Goal: Information Seeking & Learning: Learn about a topic

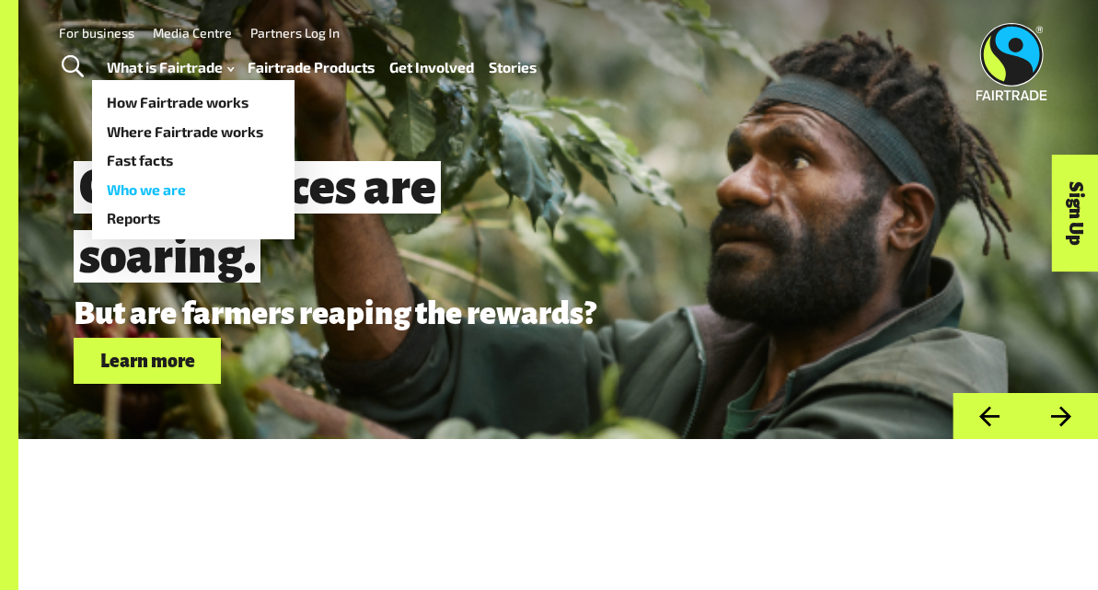
click at [152, 191] on link "Who we are" at bounding box center [193, 189] width 203 height 29
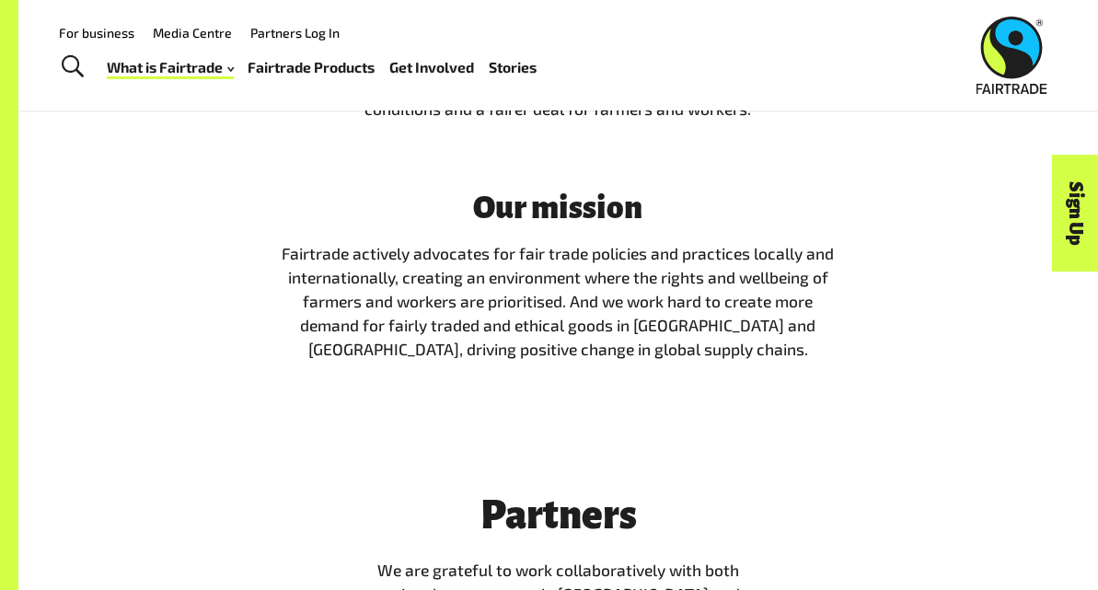
scroll to position [3071, 0]
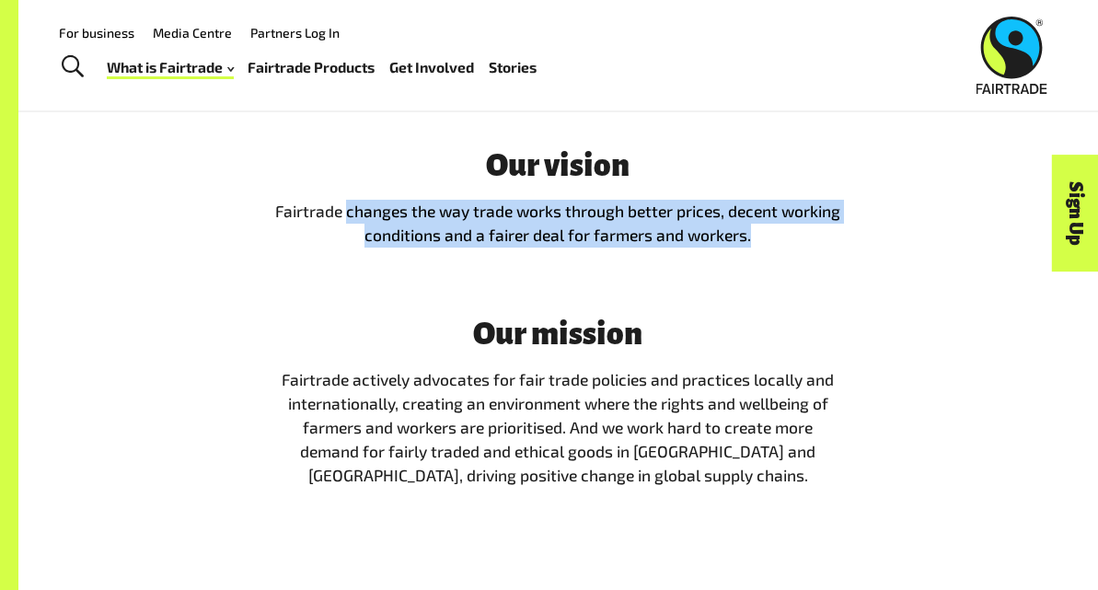
drag, startPoint x: 348, startPoint y: 233, endPoint x: 764, endPoint y: 262, distance: 417.1
click at [764, 248] on p "Fairtrade changes the way trade works through better prices, decent working con…" at bounding box center [558, 224] width 567 height 48
copy span "changes the way trade works through better prices, decent working conditions an…"
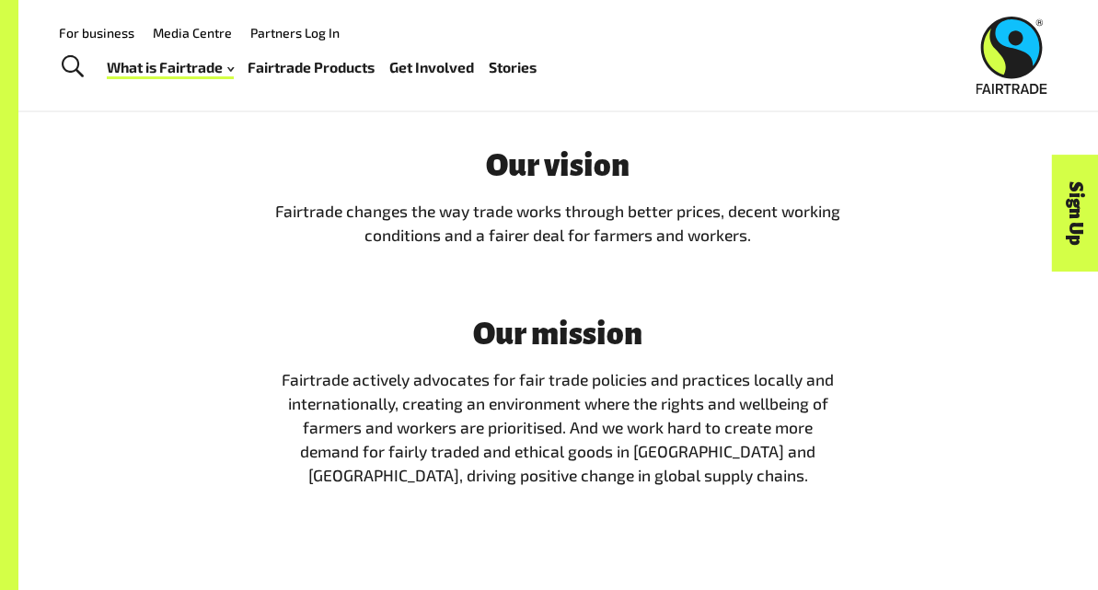
click at [724, 280] on span "Our vision Fairtrade changes the way trade works through better prices, decent …" at bounding box center [558, 318] width 567 height 340
drag, startPoint x: 424, startPoint y: 406, endPoint x: 498, endPoint y: 388, distance: 75.7
click at [500, 391] on span "Fairtrade actively advocates for fair trade policies and practices locally and …" at bounding box center [558, 428] width 552 height 116
click at [554, 404] on span "Fairtrade actively advocates for fair trade policies and practices locally and …" at bounding box center [558, 428] width 552 height 116
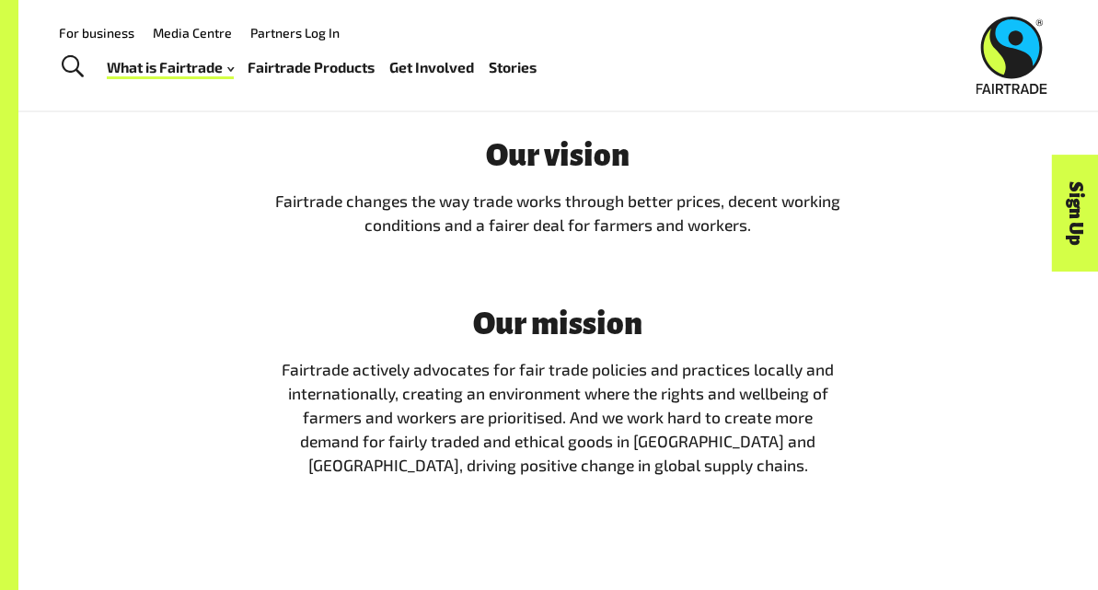
scroll to position [3074, 0]
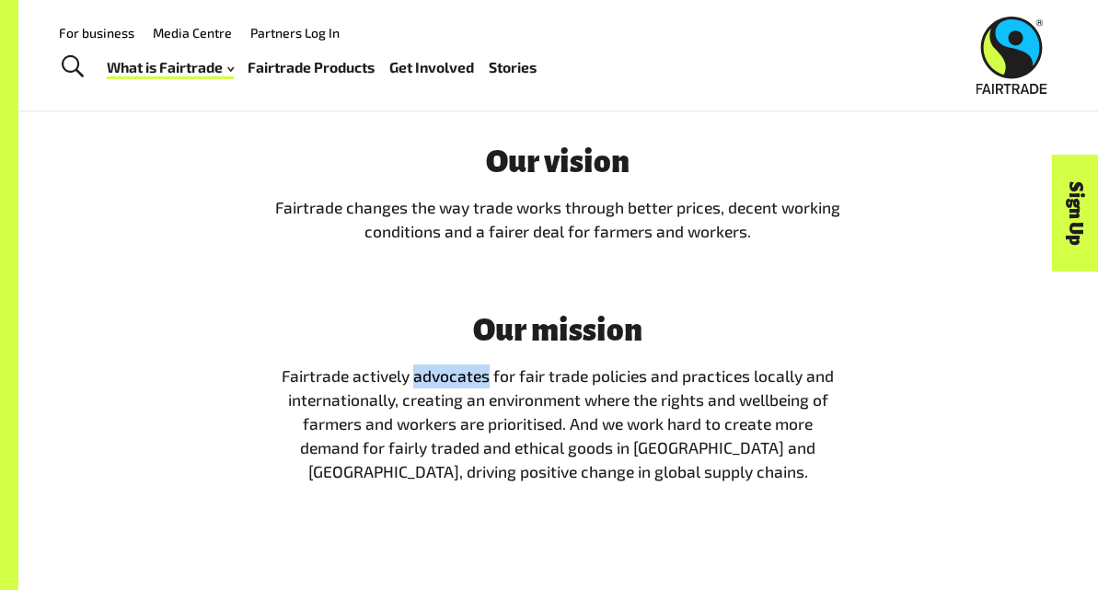
drag, startPoint x: 414, startPoint y: 402, endPoint x: 490, endPoint y: 401, distance: 75.5
click at [490, 401] on span "Fairtrade actively advocates for fair trade policies and practices locally and …" at bounding box center [558, 424] width 552 height 116
copy span "advocates"
click at [489, 401] on span "Fairtrade actively advocates for fair trade policies and practices locally and …" at bounding box center [558, 424] width 552 height 116
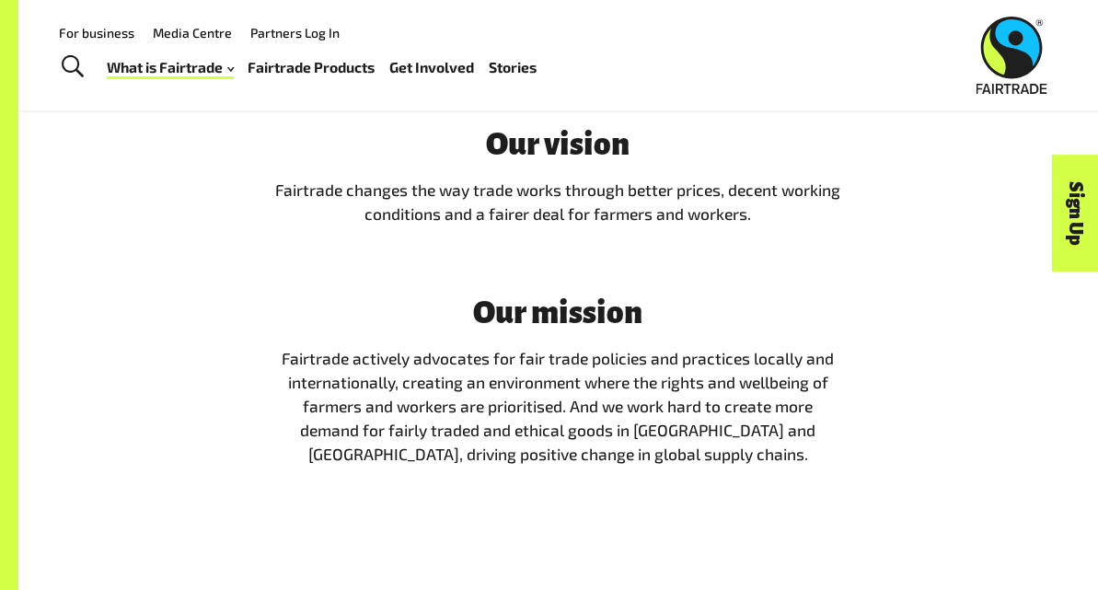
scroll to position [3100, 0]
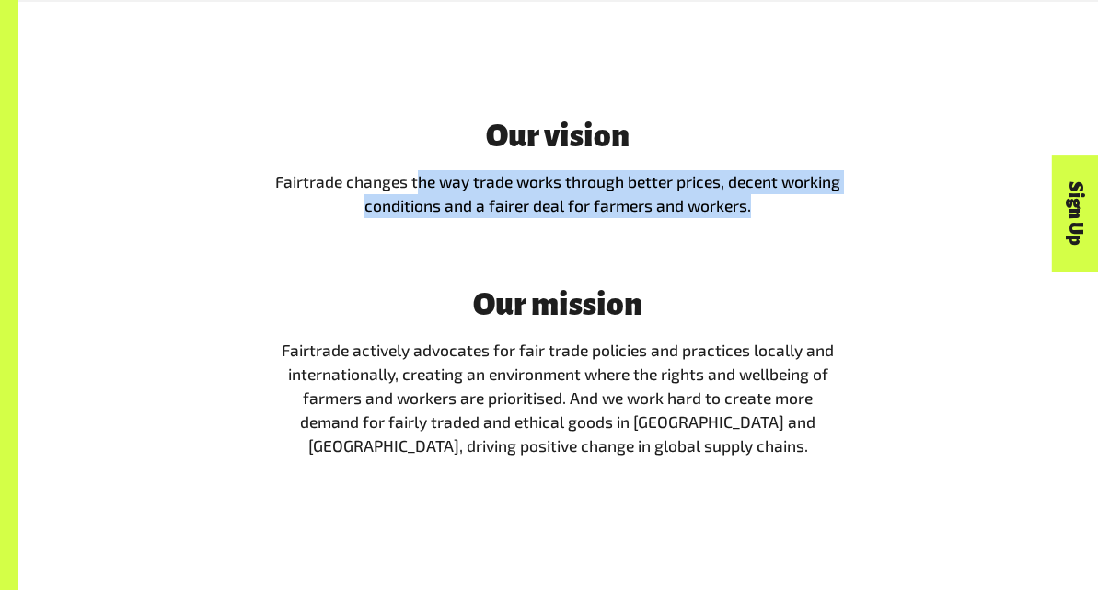
drag, startPoint x: 416, startPoint y: 205, endPoint x: 801, endPoint y: 231, distance: 385.6
click at [801, 218] on p "Fairtrade changes the way trade works through better prices, decent working con…" at bounding box center [558, 194] width 567 height 48
drag, startPoint x: 765, startPoint y: 231, endPoint x: 411, endPoint y: 204, distance: 354.5
click at [411, 204] on p "Fairtrade changes the way trade works through better prices, decent working con…" at bounding box center [558, 194] width 567 height 48
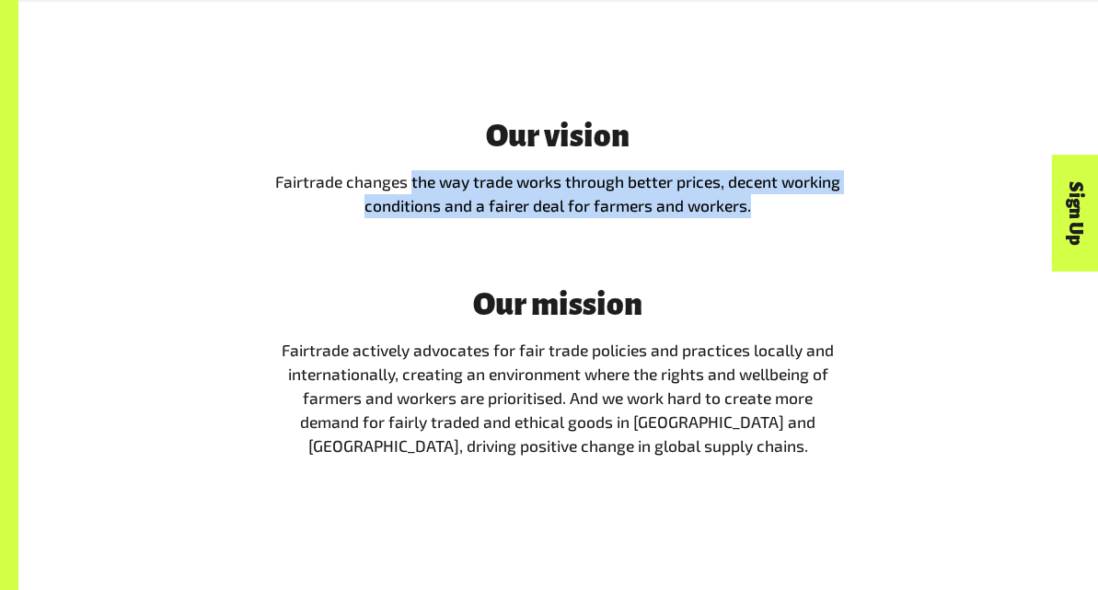
copy span "the way trade works through better prices, decent working conditions and a fair…"
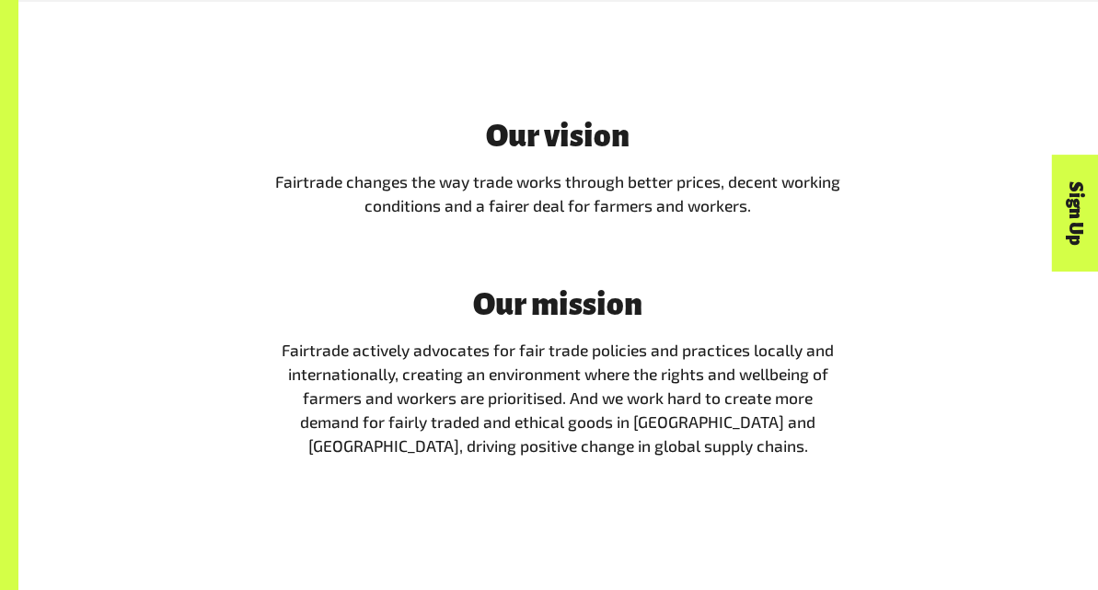
click at [520, 262] on span "Our vision Fairtrade changes the way trade works through better prices, decent …" at bounding box center [558, 289] width 567 height 340
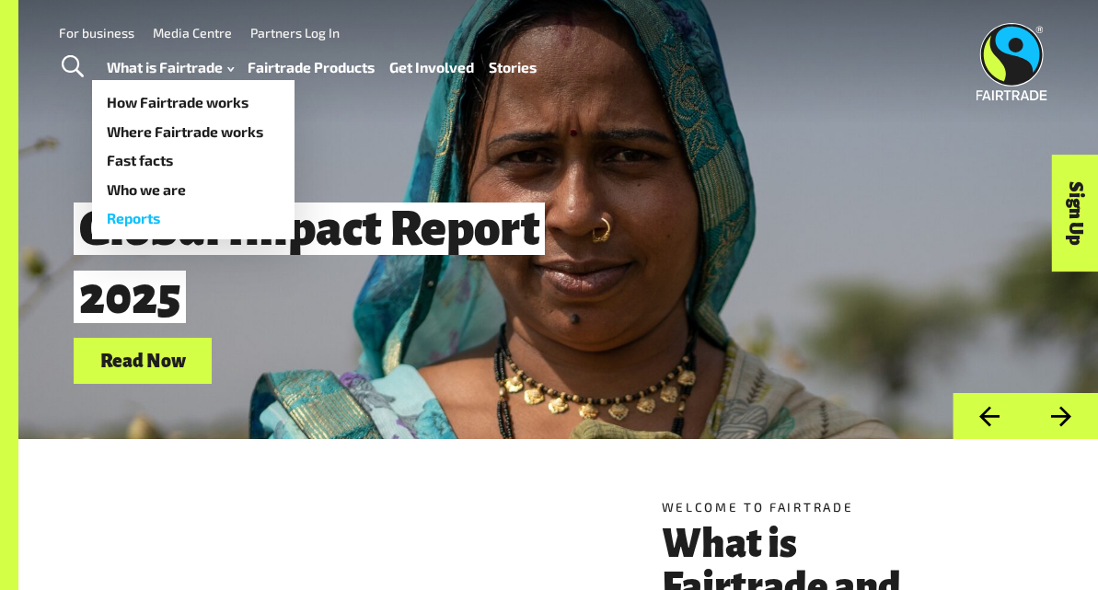
click at [138, 218] on link "Reports" at bounding box center [193, 217] width 203 height 29
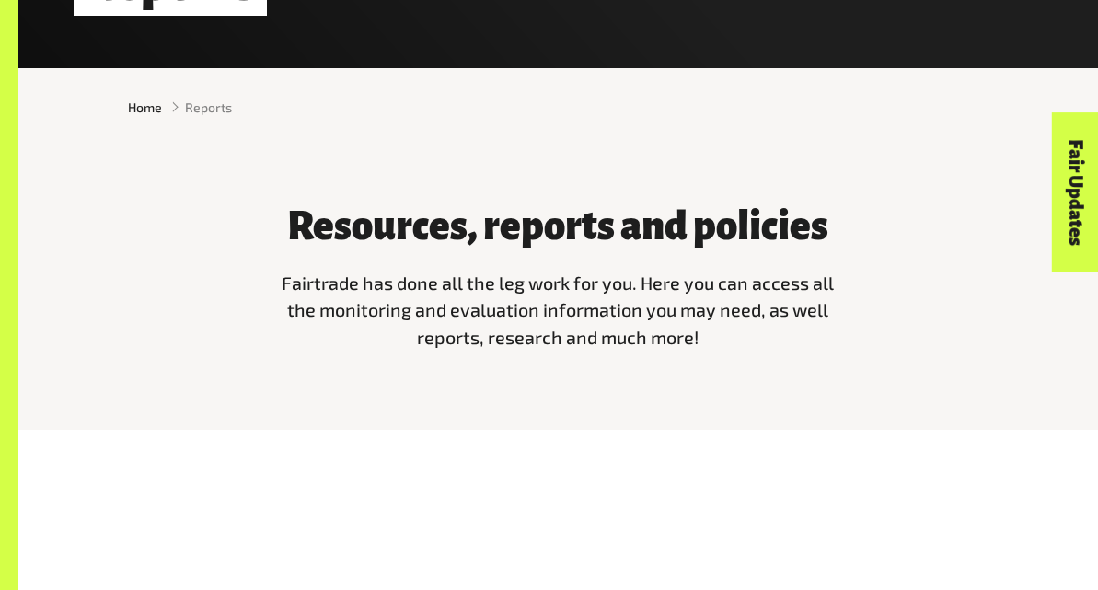
scroll to position [894, 0]
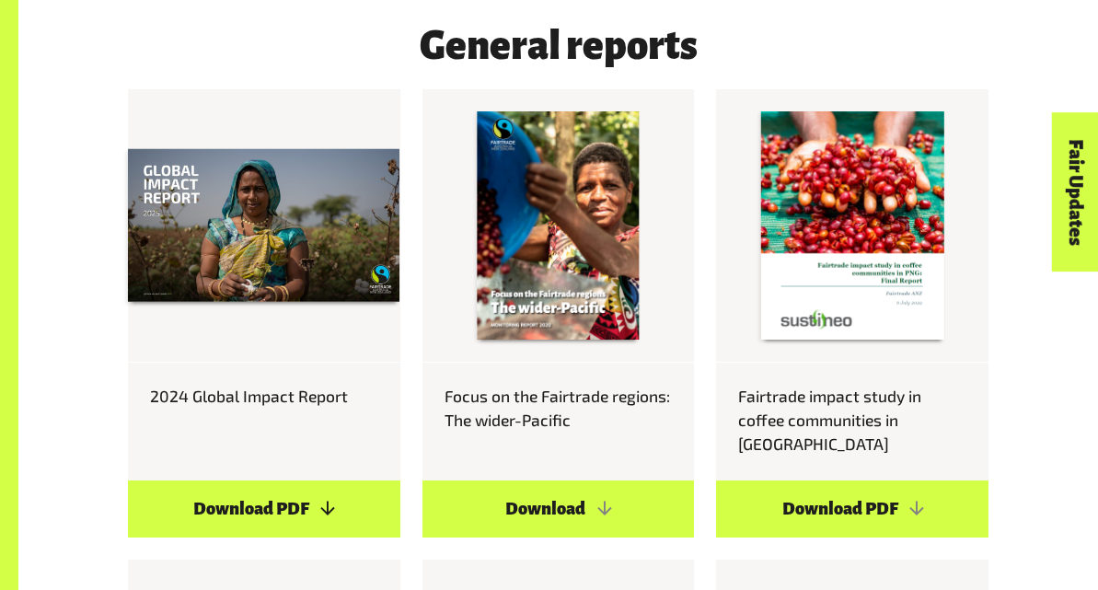
click at [320, 480] on link "Download PDF" at bounding box center [264, 508] width 272 height 57
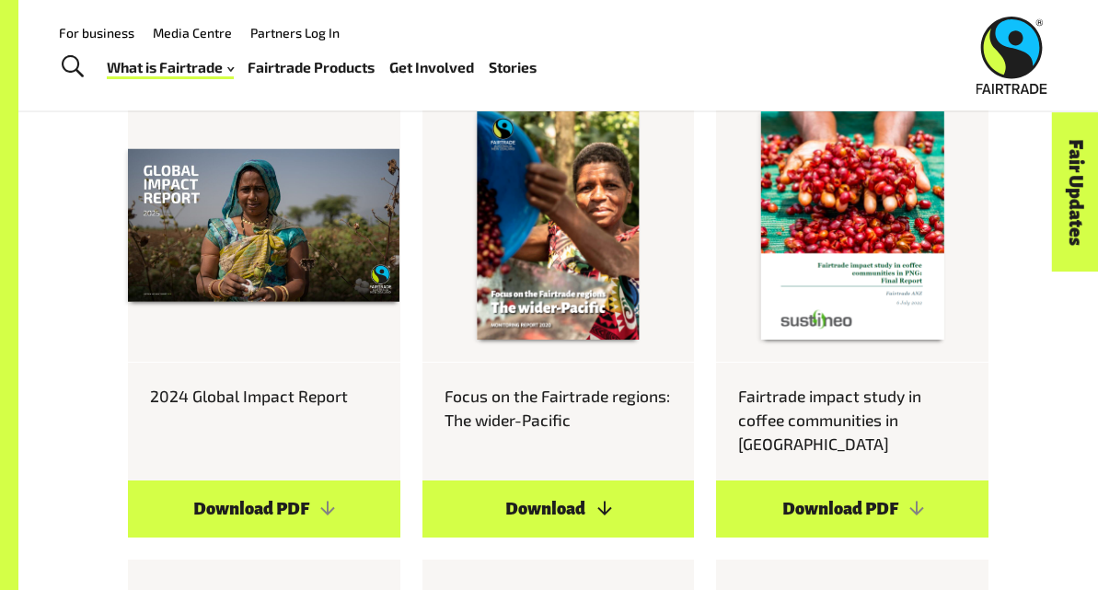
click at [560, 493] on link "Download" at bounding box center [558, 508] width 272 height 57
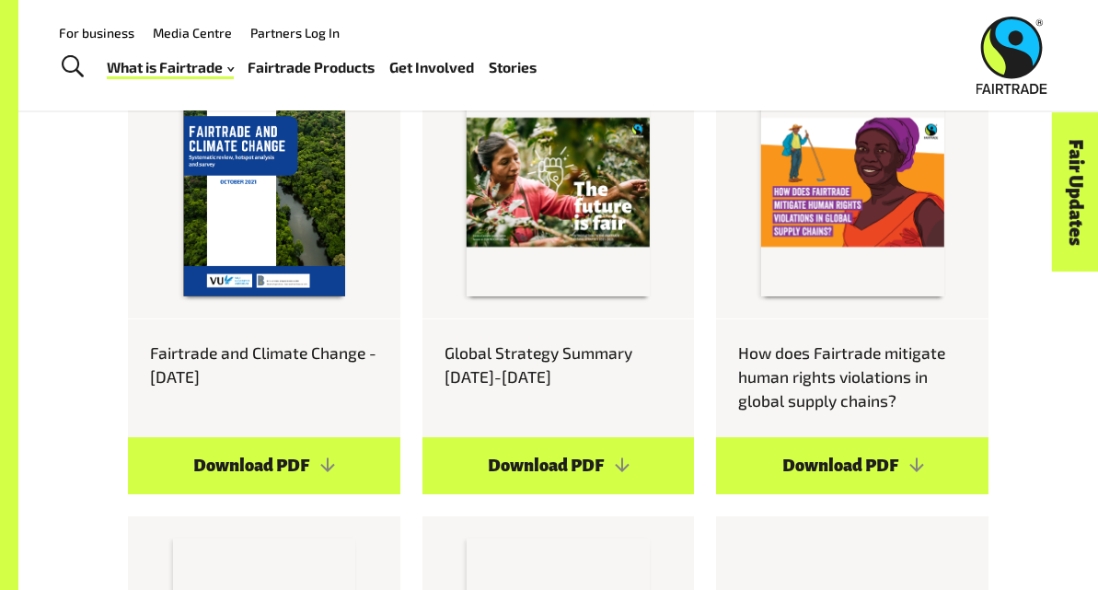
scroll to position [1377, 0]
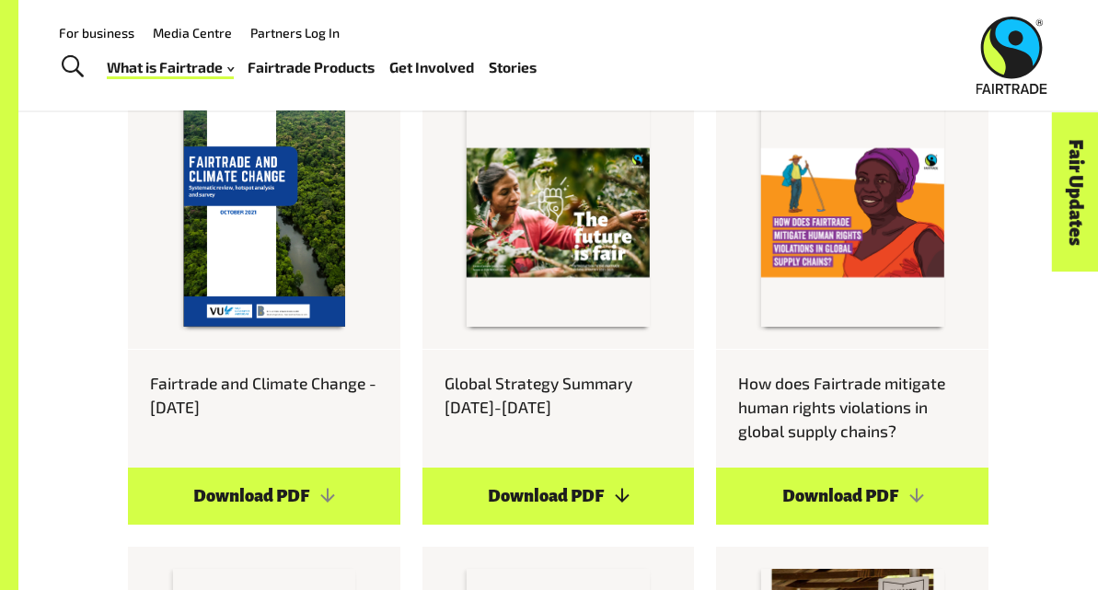
click at [573, 477] on link "Download PDF" at bounding box center [558, 496] width 272 height 57
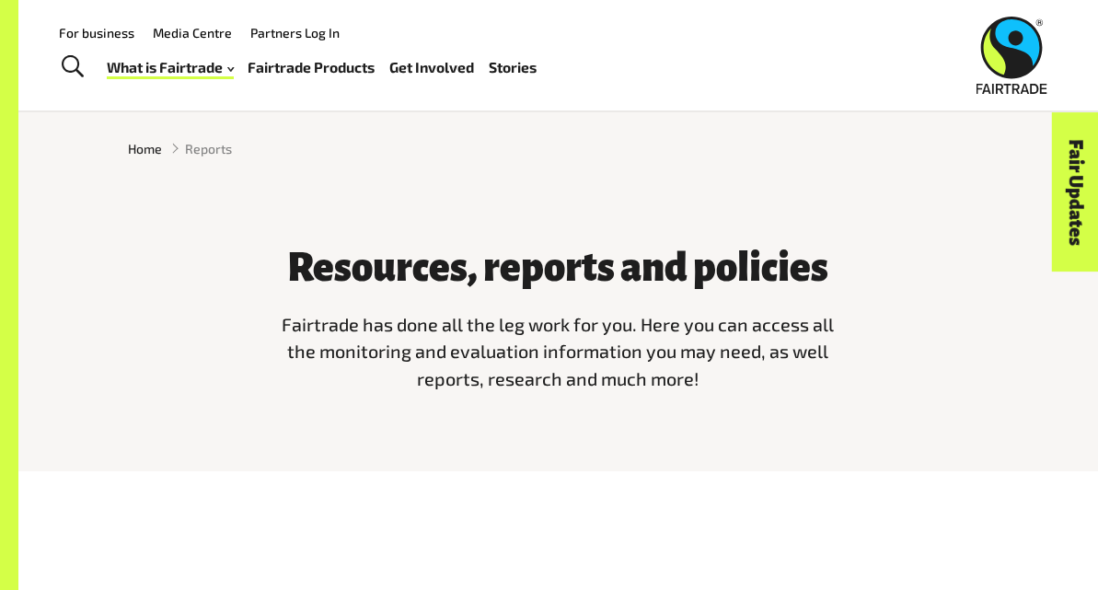
scroll to position [0, 0]
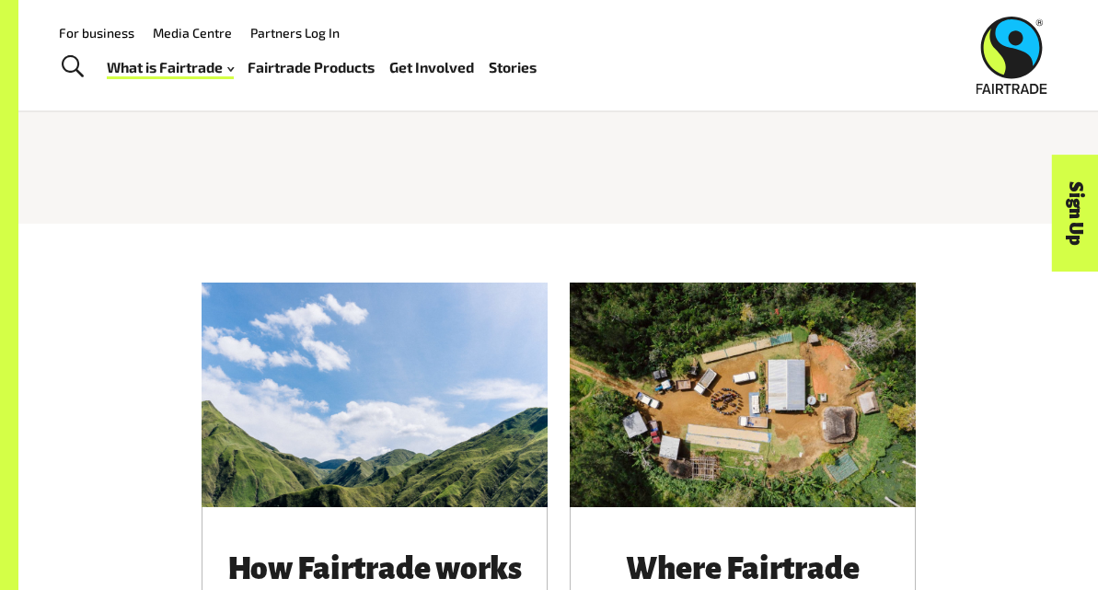
scroll to position [428, 0]
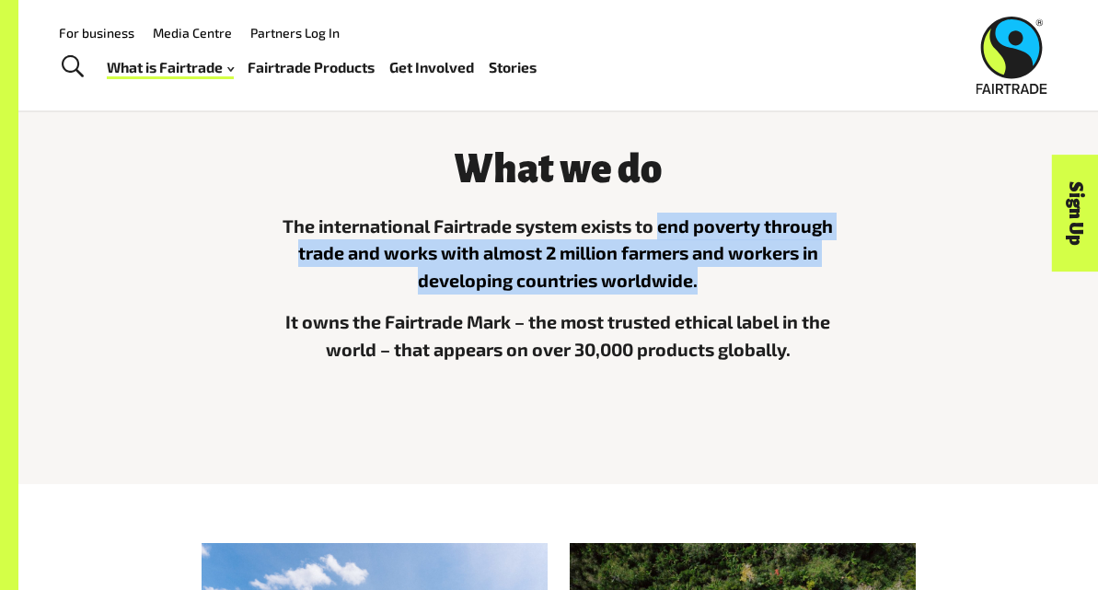
drag, startPoint x: 663, startPoint y: 227, endPoint x: 700, endPoint y: 285, distance: 69.2
click at [700, 285] on p "The international Fairtrade system exists to end poverty through trade and work…" at bounding box center [558, 254] width 567 height 82
copy p "end poverty through trade and works with almost 2 million farmers and workers i…"
click at [700, 285] on p "The international Fairtrade system exists to end poverty through trade and work…" at bounding box center [558, 254] width 567 height 82
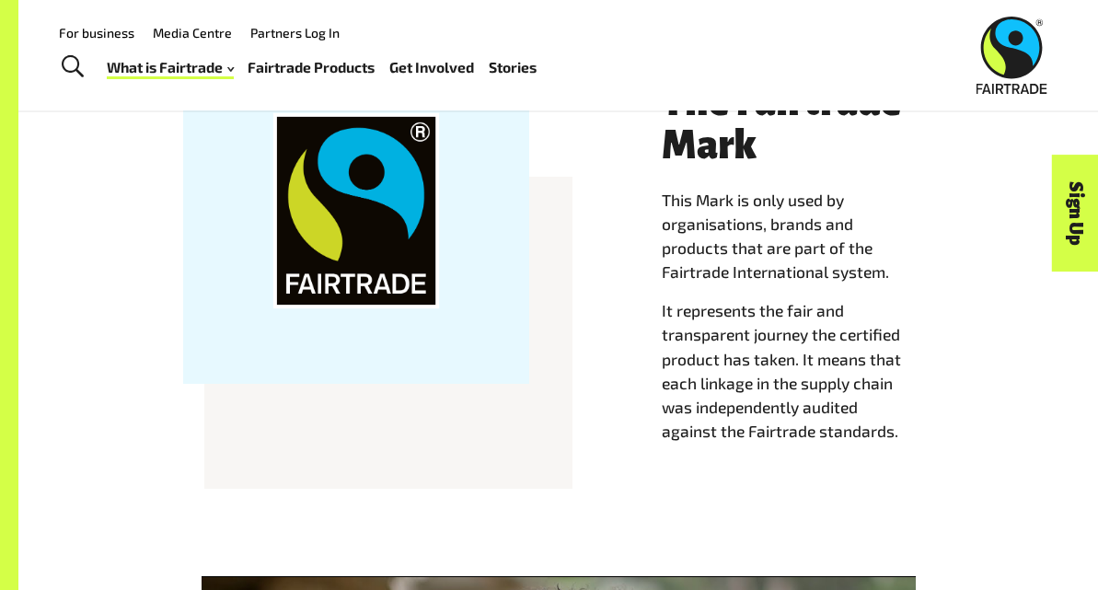
scroll to position [1591, 0]
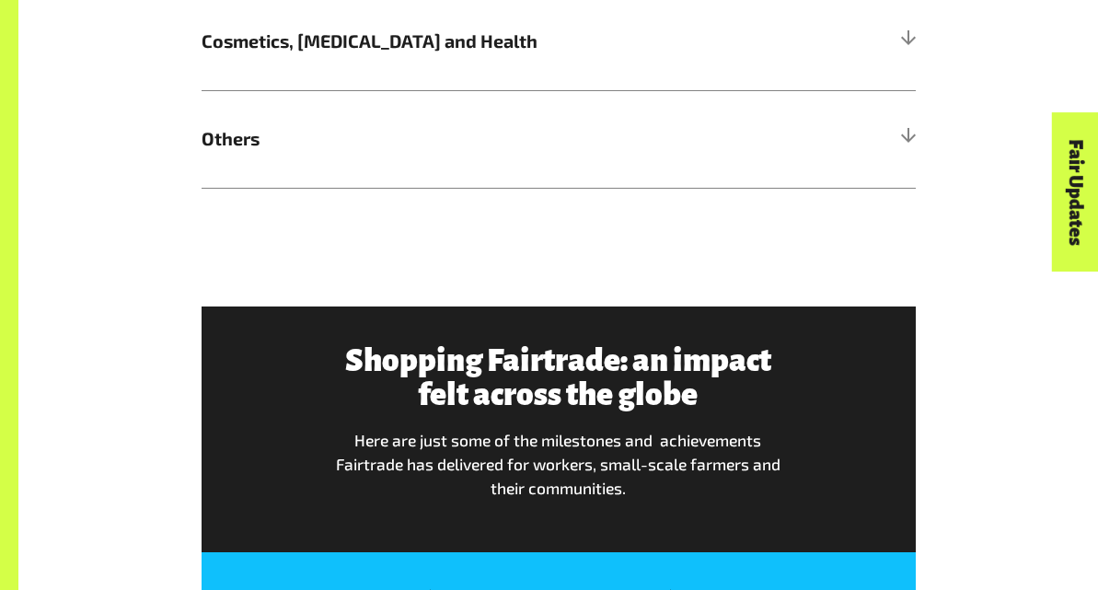
scroll to position [1207, 0]
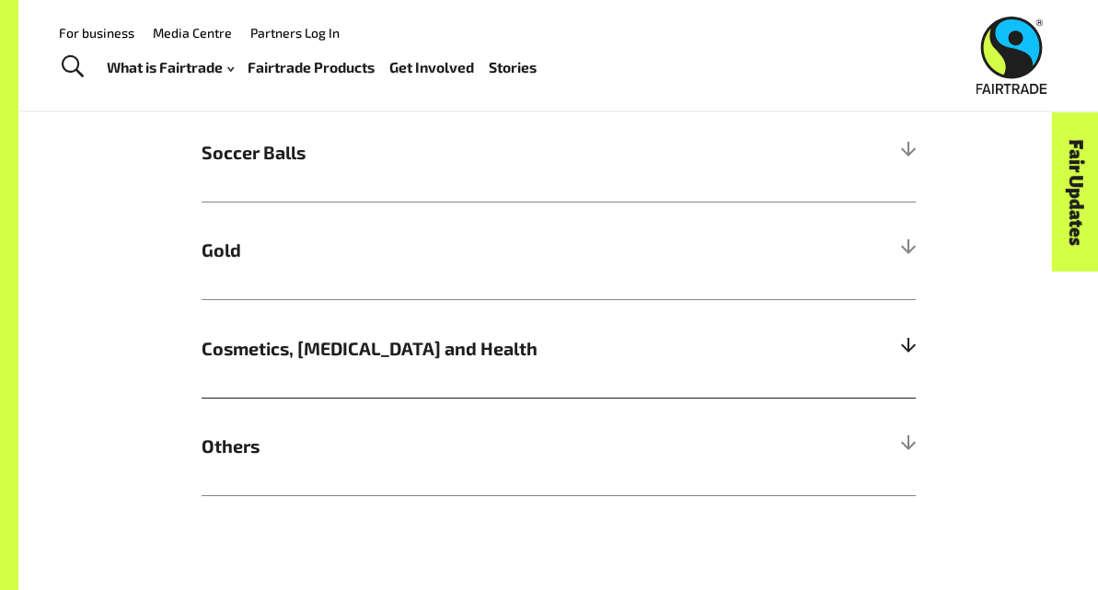
click at [915, 348] on div at bounding box center [907, 349] width 17 height 17
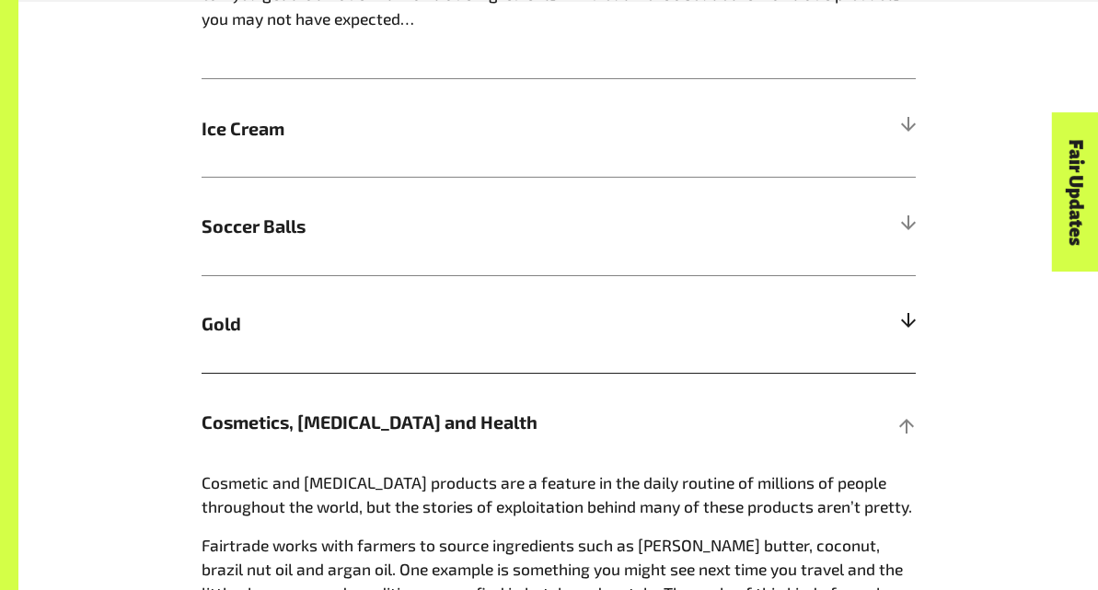
scroll to position [1145, 0]
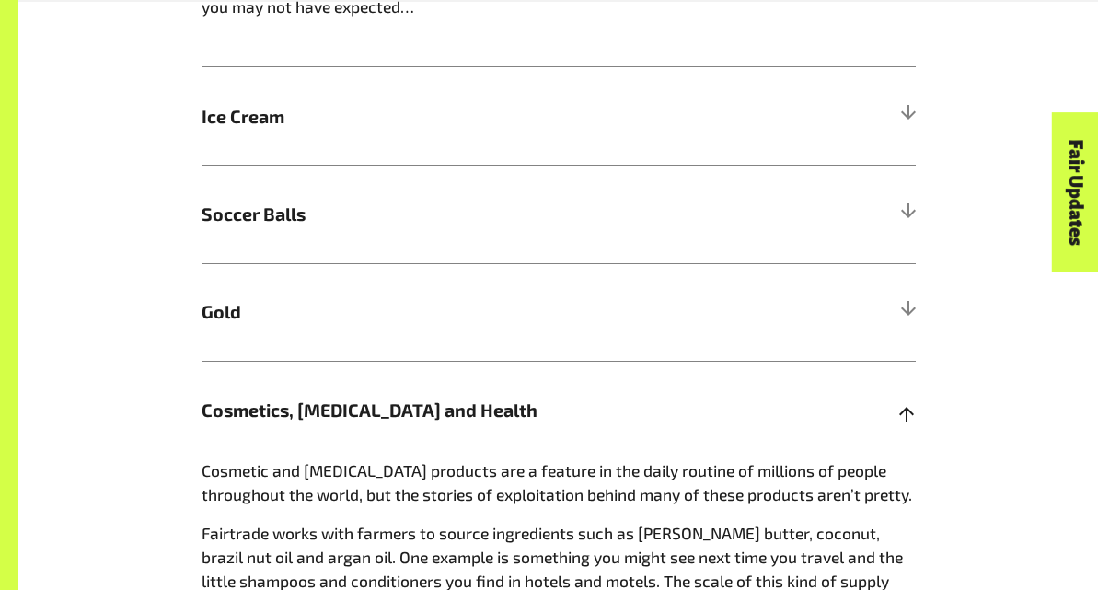
click at [447, 411] on span "Cosmetics, Skin Care and Health" at bounding box center [470, 411] width 536 height 28
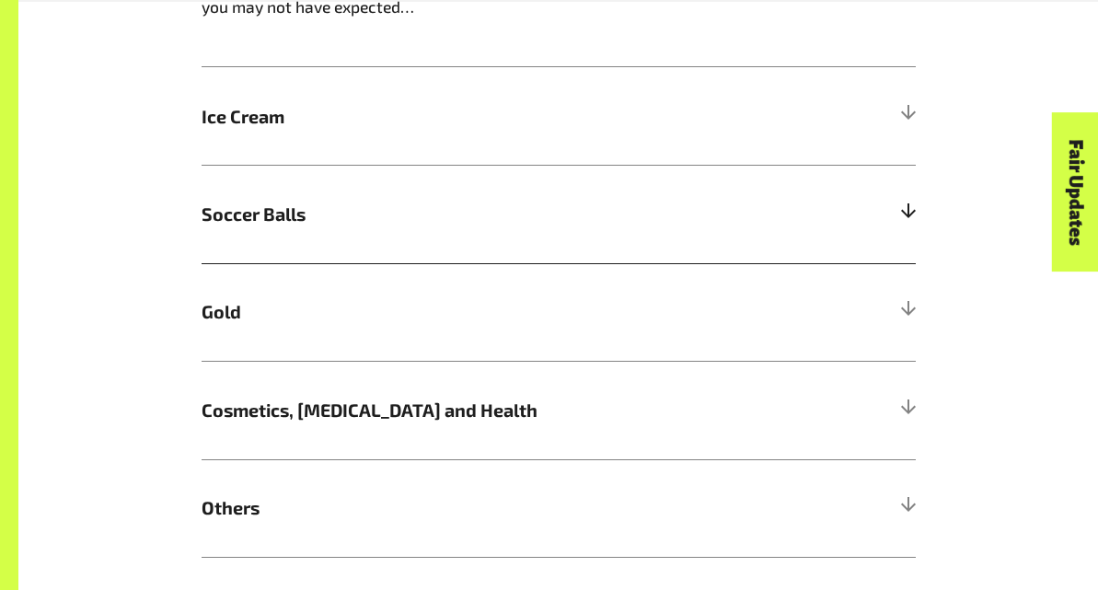
click at [423, 227] on span "Soccer Balls" at bounding box center [470, 215] width 536 height 28
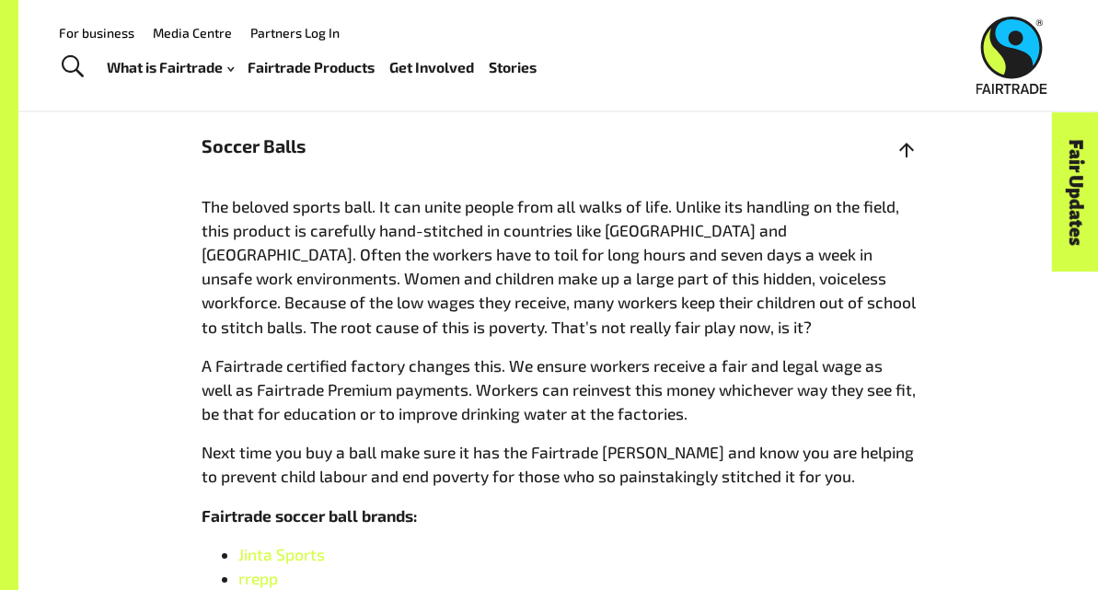
scroll to position [1211, 0]
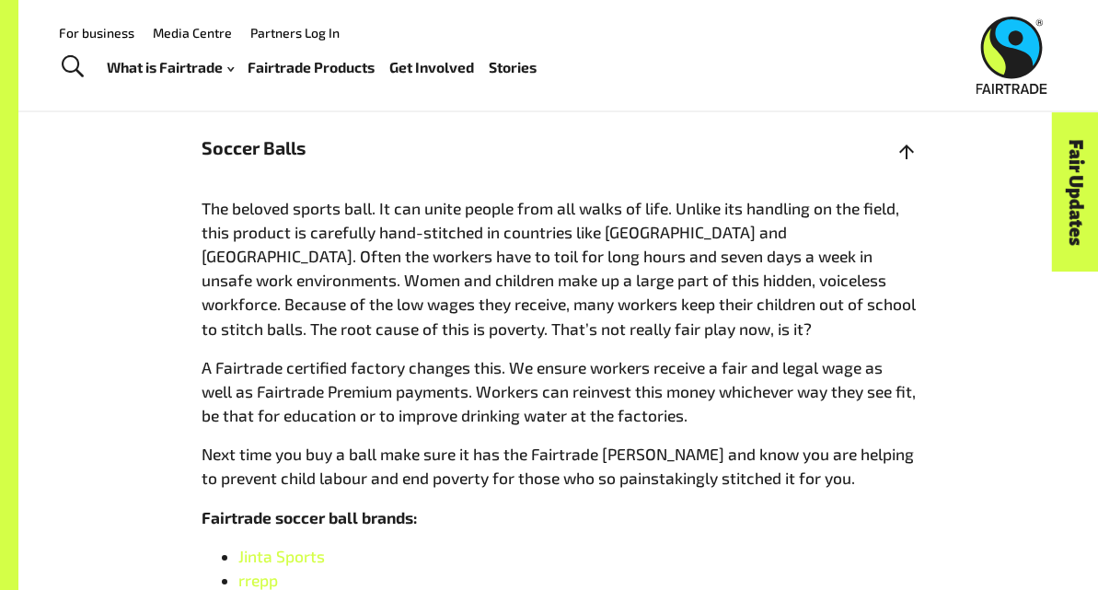
click at [381, 162] on h5 "Soccer Balls" at bounding box center [559, 147] width 714 height 98
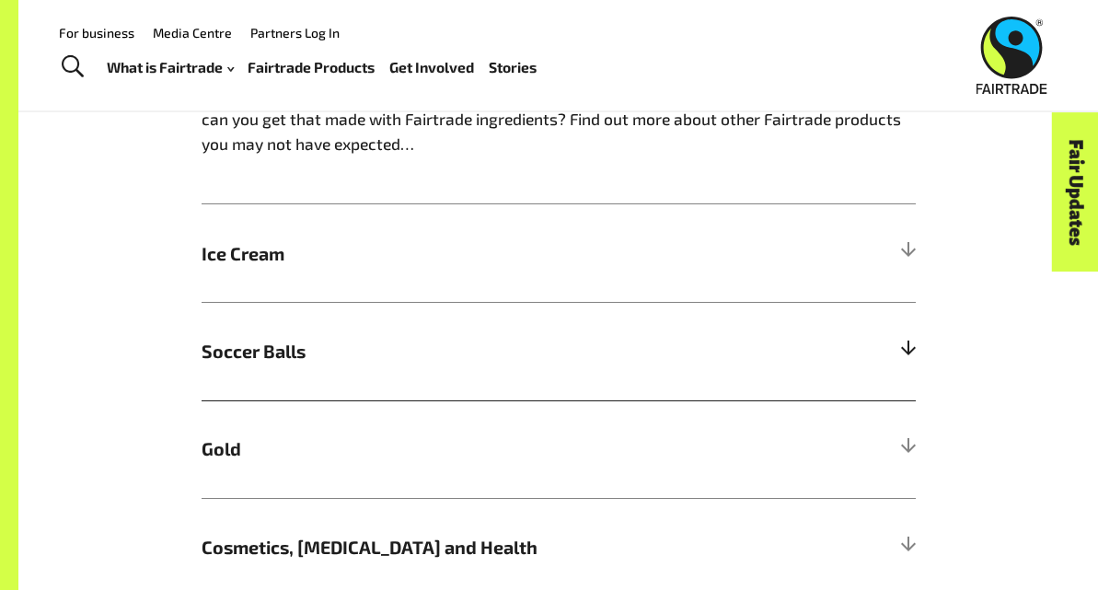
scroll to position [959, 0]
